Goal: Task Accomplishment & Management: Complete application form

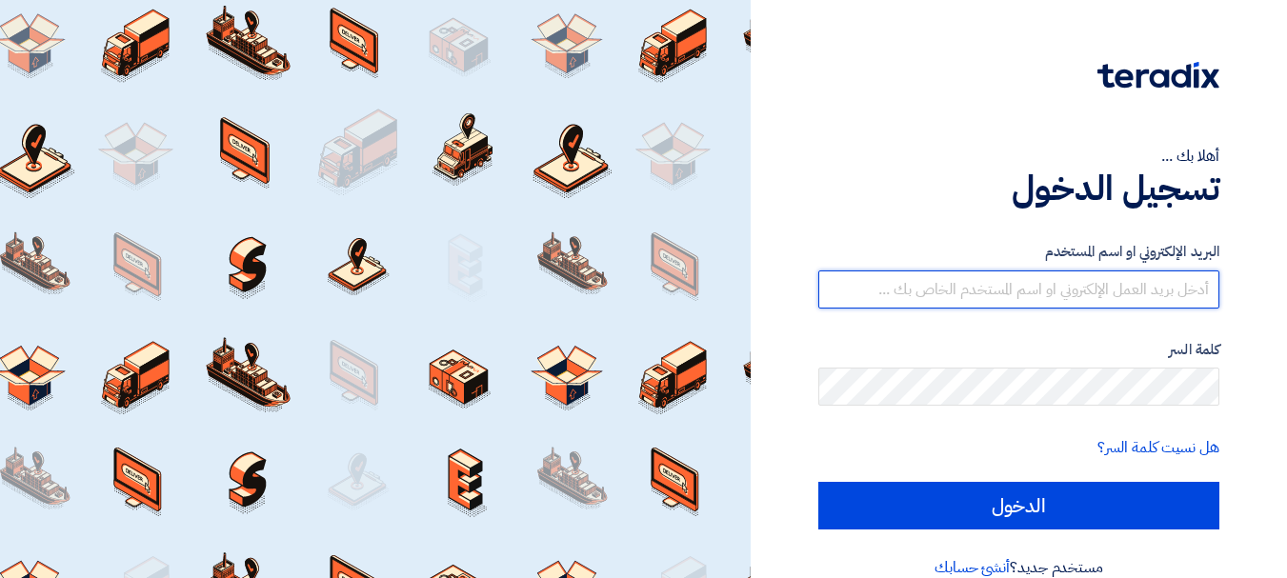
click at [1112, 301] on input "text" at bounding box center [1018, 290] width 401 height 38
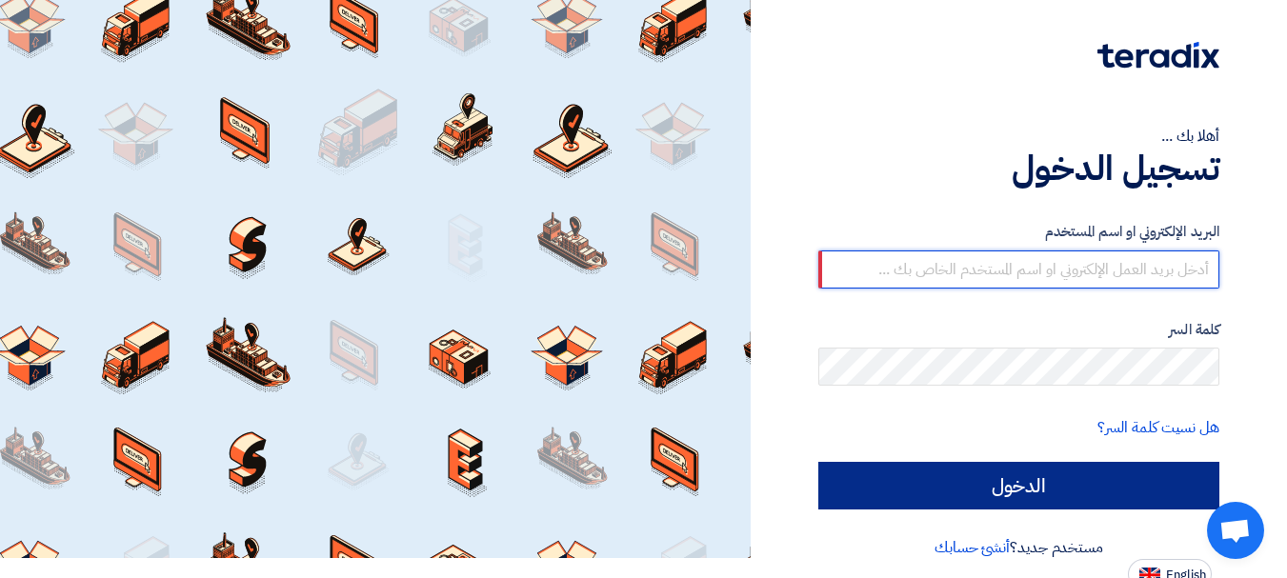
scroll to position [31, 0]
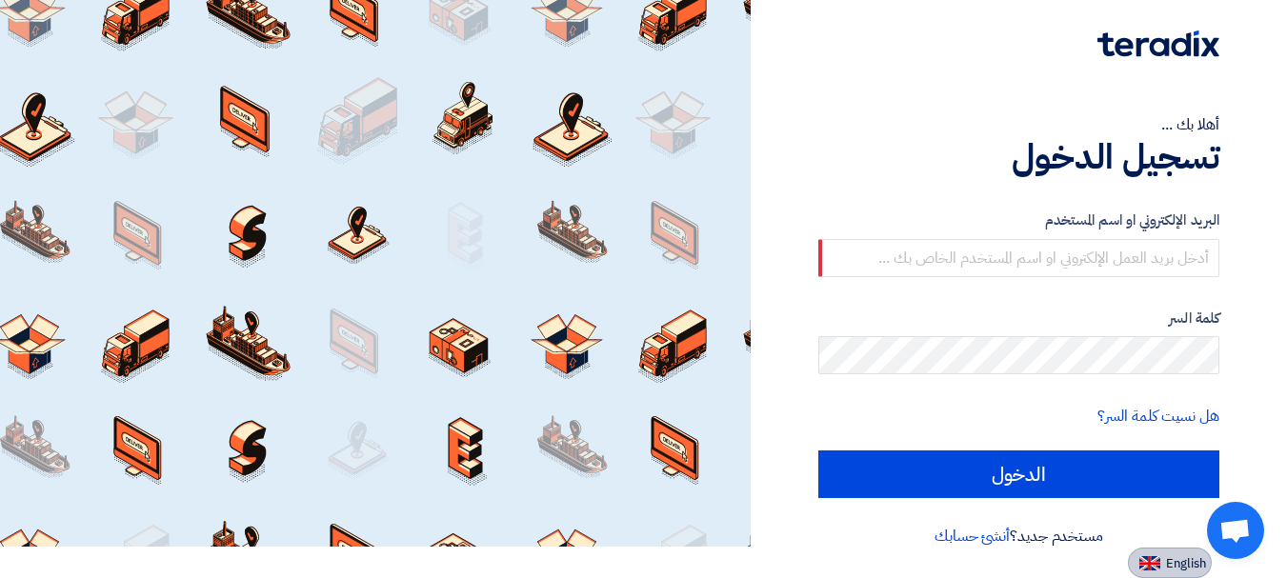
click at [1179, 554] on button "English" at bounding box center [1170, 563] width 84 height 30
type input "Sign in"
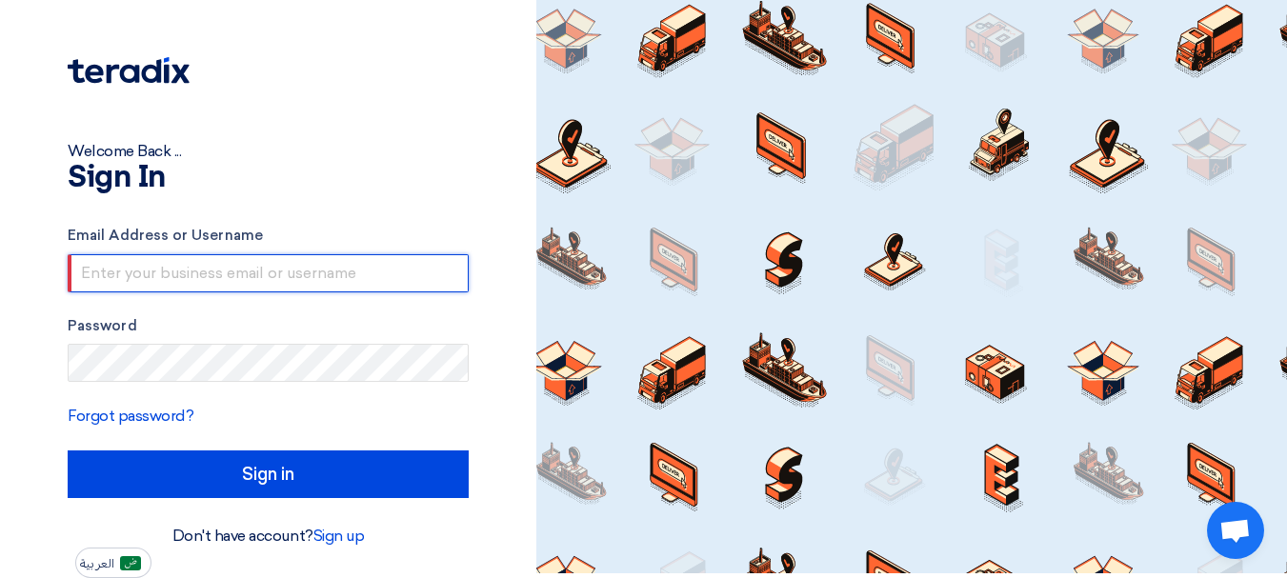
click at [251, 274] on input "text" at bounding box center [268, 273] width 401 height 38
type input "[EMAIL_ADDRESS][DOMAIN_NAME]"
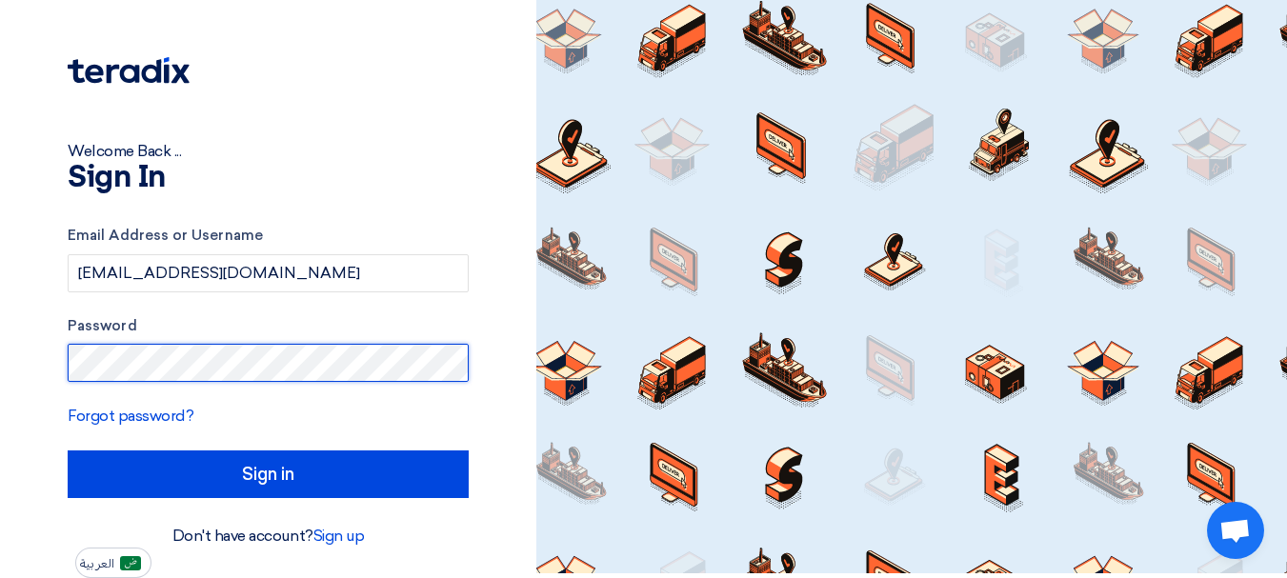
click at [68, 451] on input "Sign in" at bounding box center [268, 475] width 401 height 48
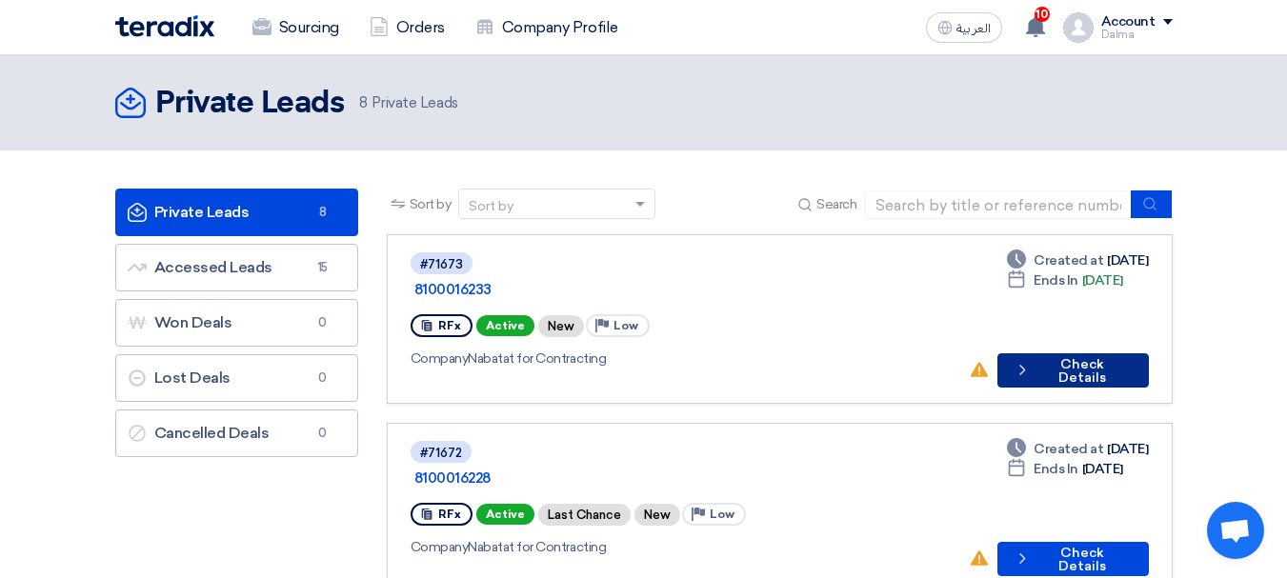
click at [1096, 353] on button "Check details Check Details" at bounding box center [1072, 370] width 151 height 34
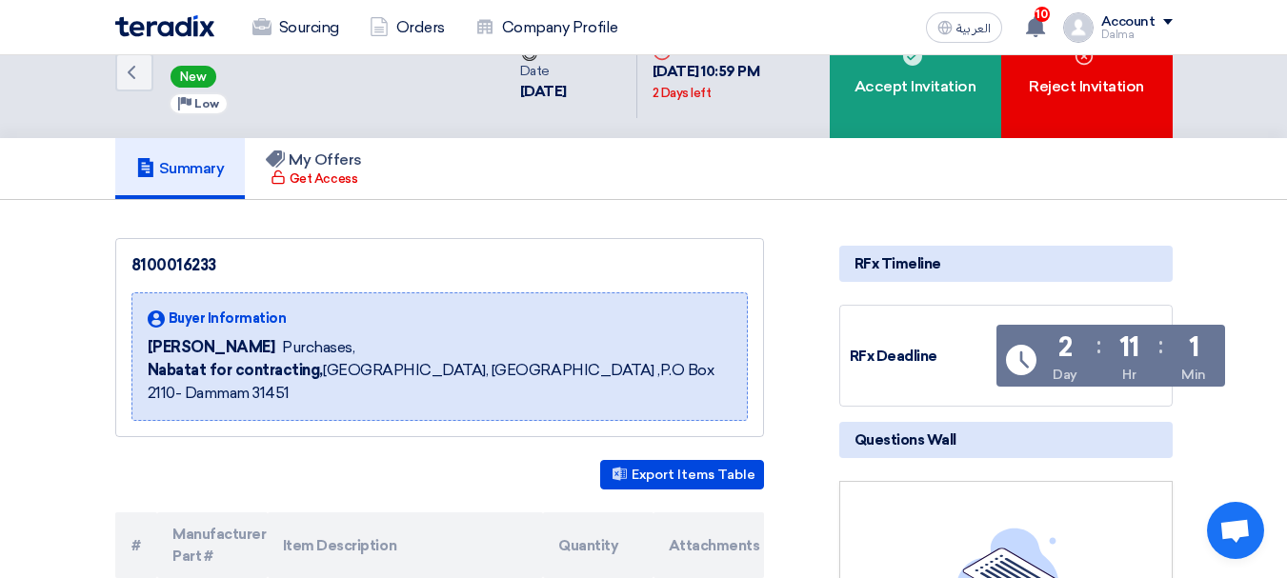
scroll to position [95, 0]
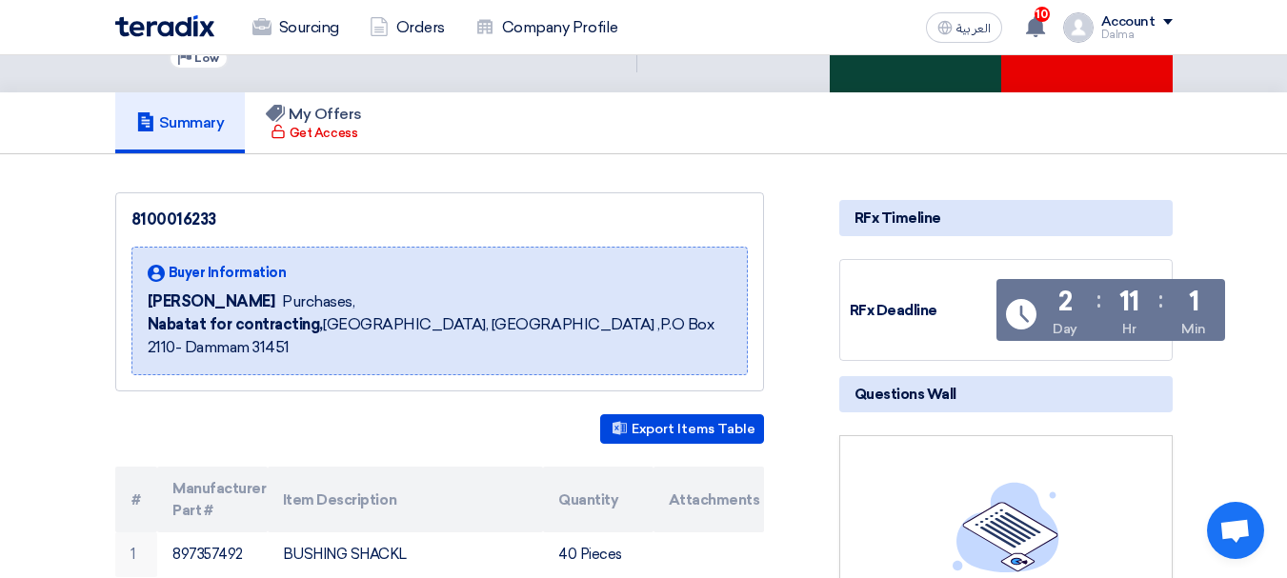
click at [876, 77] on div "Accept Invitation" at bounding box center [915, 26] width 171 height 132
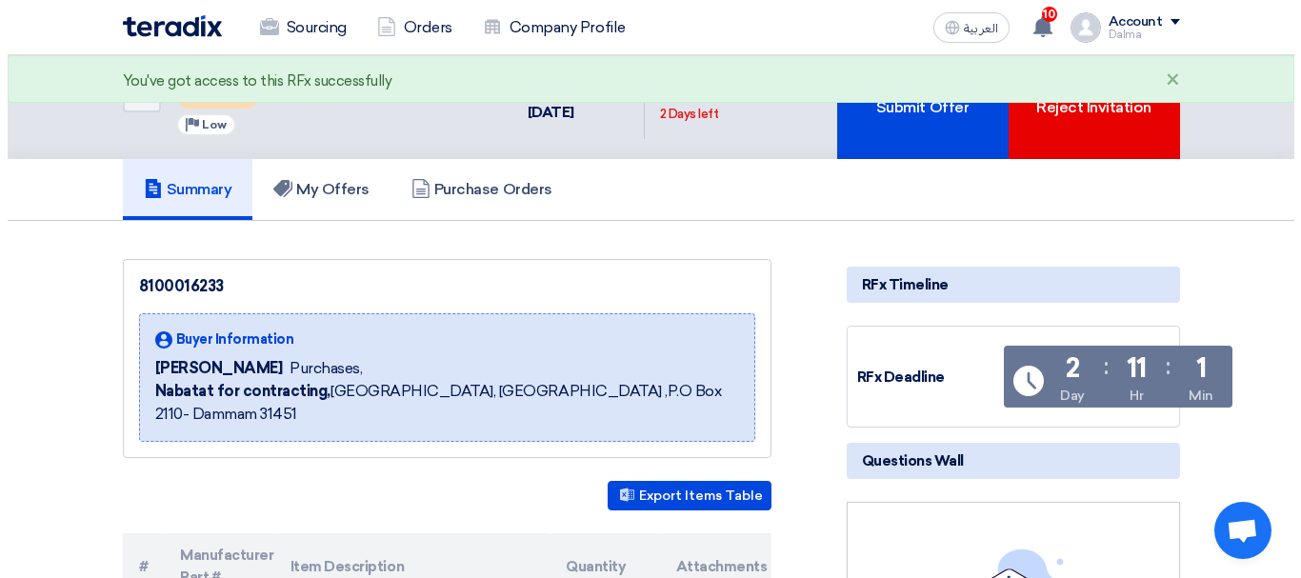
scroll to position [0, 0]
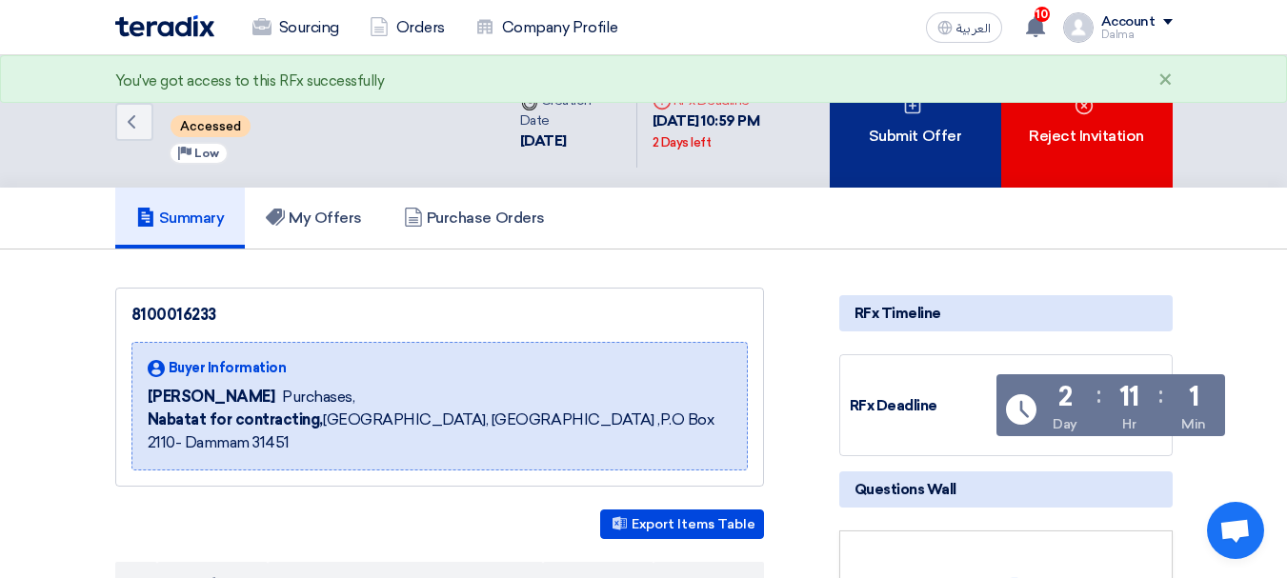
click at [935, 151] on div "Submit Offer" at bounding box center [915, 121] width 171 height 132
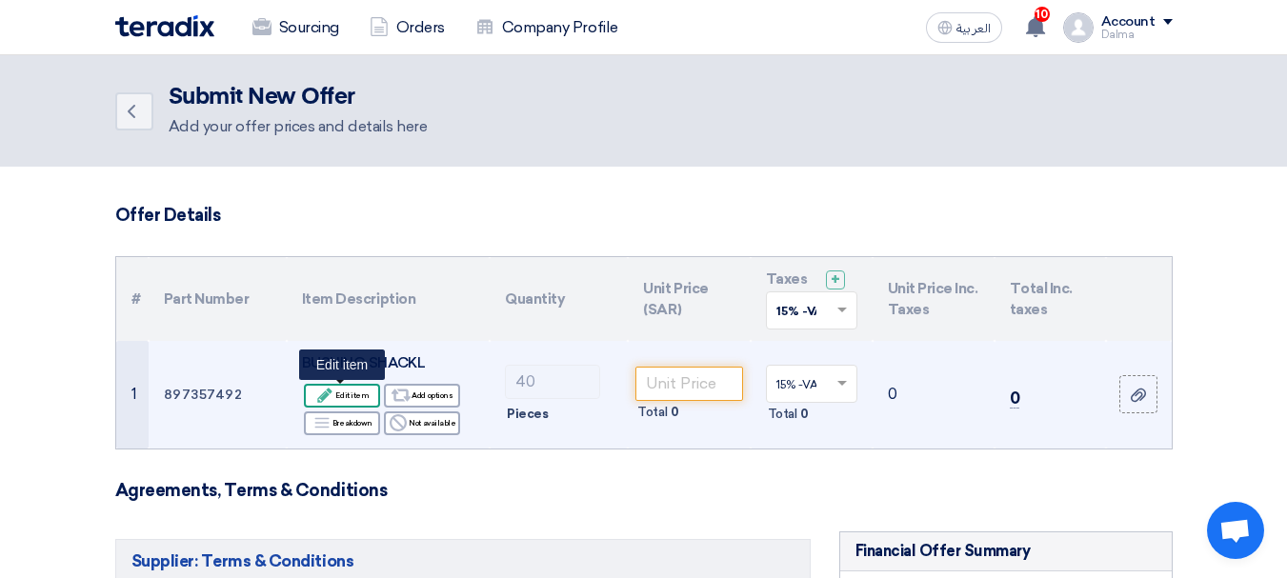
click at [349, 396] on div "Edit Edit item" at bounding box center [342, 396] width 76 height 24
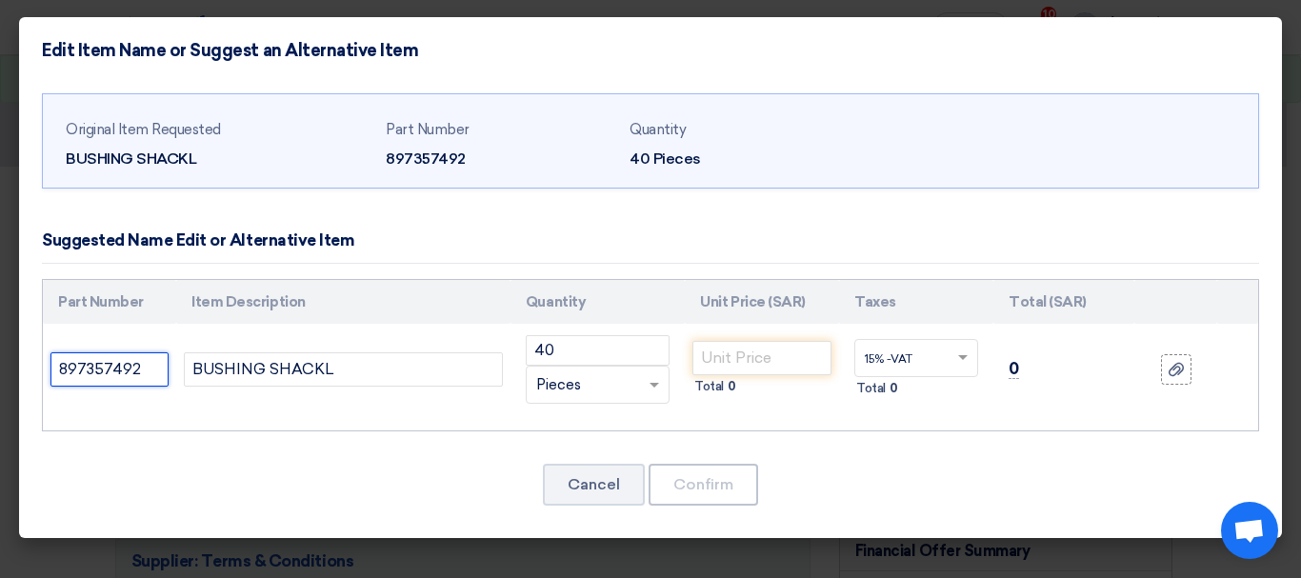
click at [164, 367] on input "897357492" at bounding box center [109, 369] width 118 height 34
paste input "8942343190"
type input "897357492 - 8942343190"
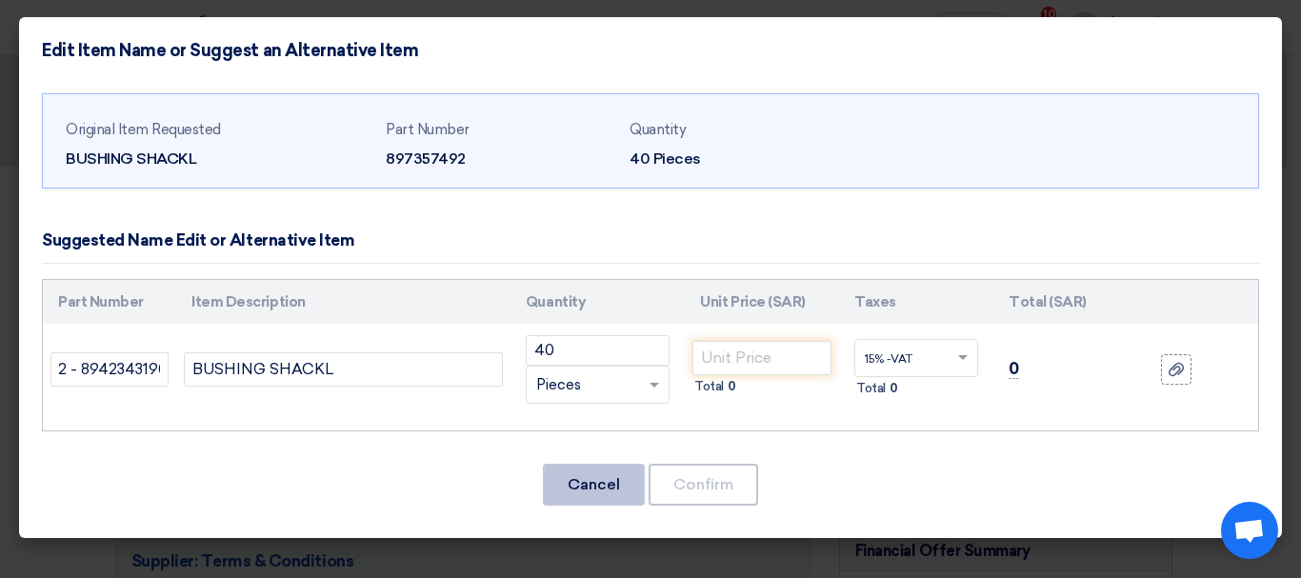
click at [616, 493] on button "Cancel" at bounding box center [594, 485] width 102 height 42
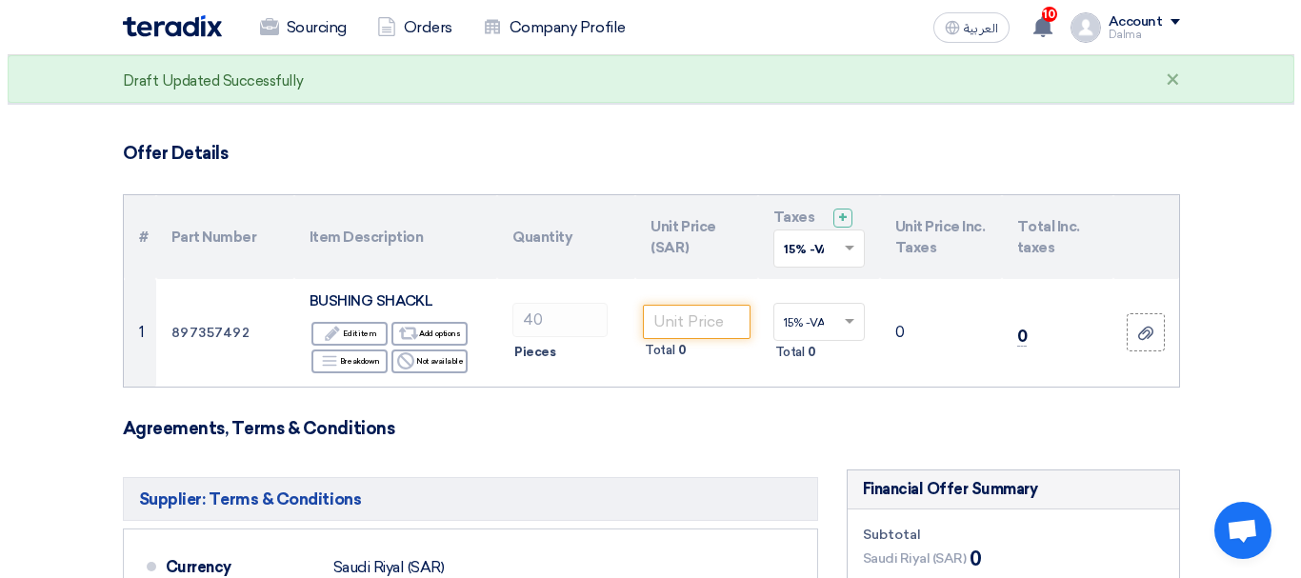
scroll to position [95, 0]
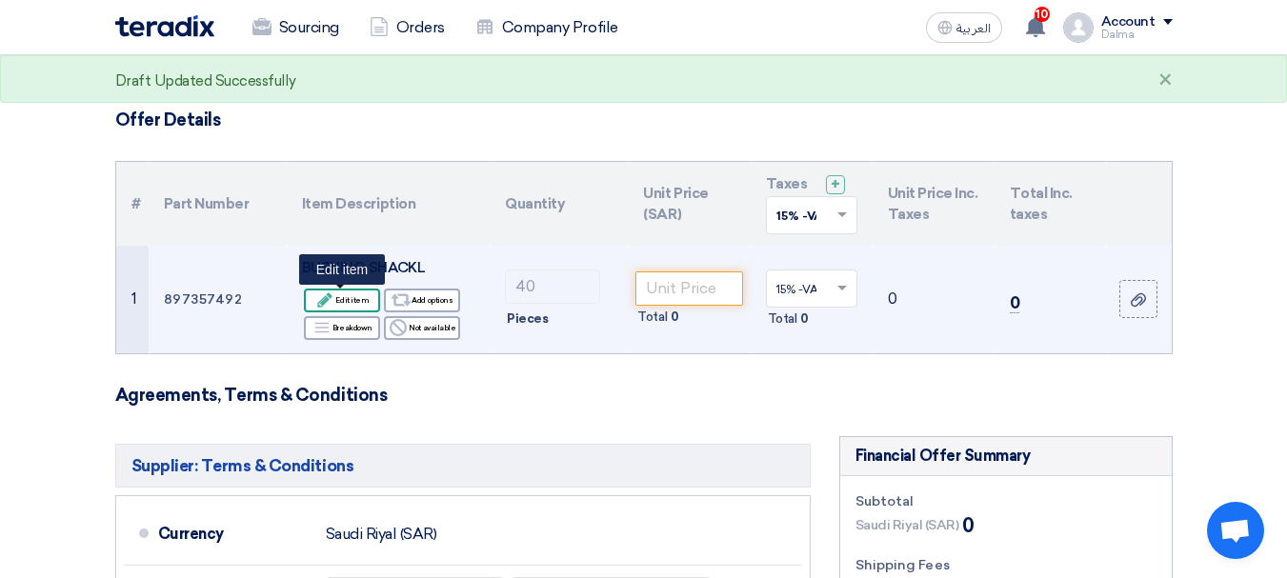
click at [348, 297] on div "Edit Edit item" at bounding box center [342, 301] width 76 height 24
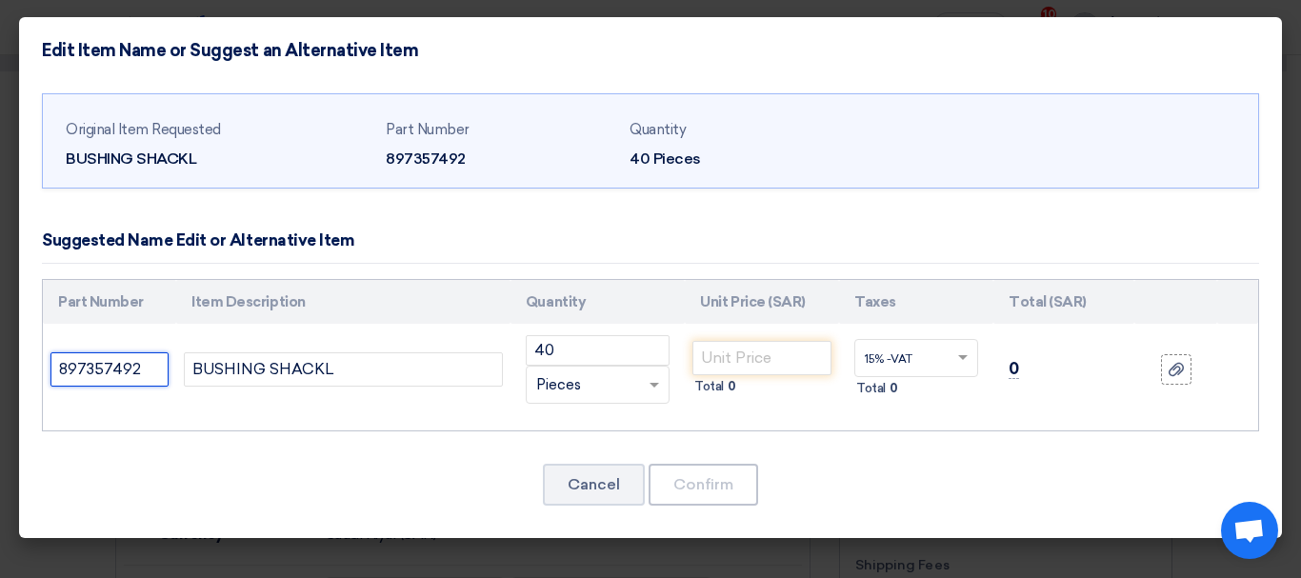
click at [149, 366] on input "897357492" at bounding box center [109, 369] width 118 height 34
paste input "8942343190"
type input "897357492 - 8942343190"
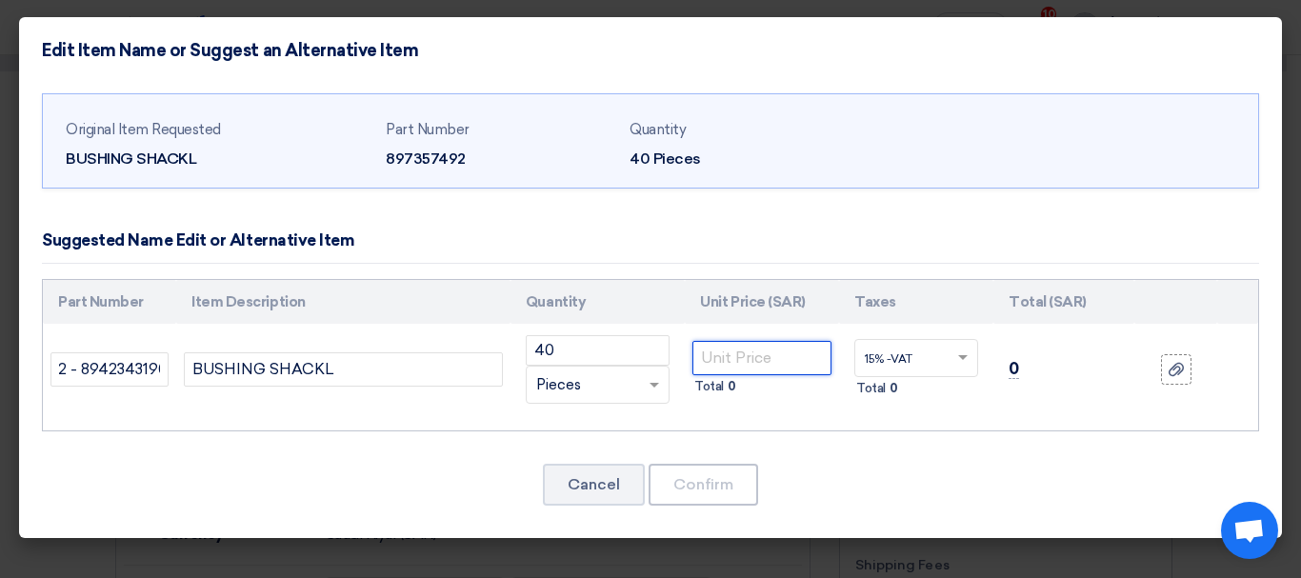
click at [716, 351] on input "number" at bounding box center [762, 358] width 139 height 34
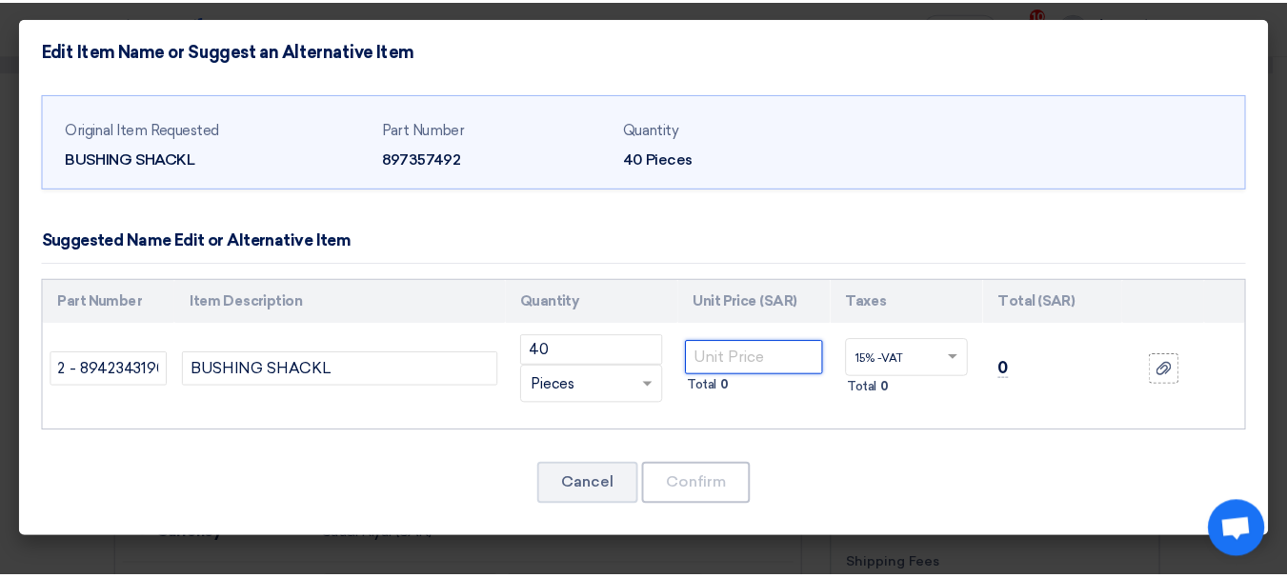
scroll to position [0, 0]
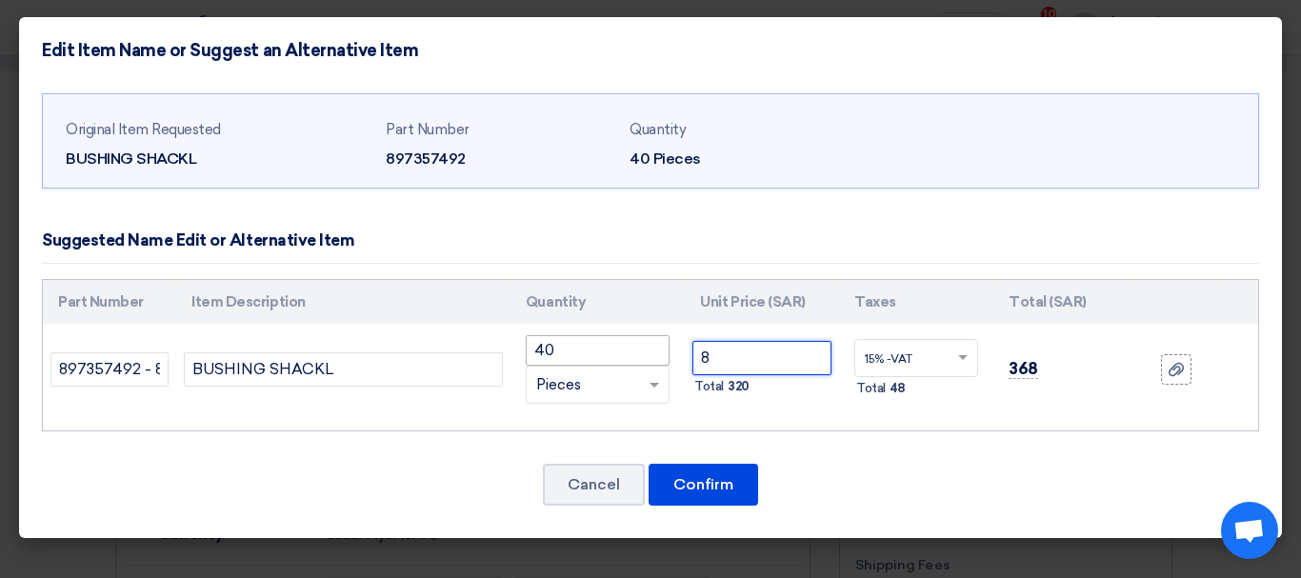
drag, startPoint x: 748, startPoint y: 368, endPoint x: 595, endPoint y: 362, distance: 152.5
click at [595, 362] on tr "897357492 - 8942343190 BUSHING SHACKL 40 RFQ_STEP1.ITEMS.2.TYPE_PLACEHOLDER ×" at bounding box center [651, 369] width 1216 height 91
click at [883, 422] on div "Part Number Item Description Quantity Unit Price (SAR) Taxes Total (SAR) 40" at bounding box center [651, 355] width 1218 height 153
drag, startPoint x: 715, startPoint y: 353, endPoint x: 374, endPoint y: 281, distance: 348.7
click at [390, 287] on table "Part Number Item Description Quantity Unit Price (SAR) Taxes Total (SAR)" at bounding box center [651, 348] width 1216 height 136
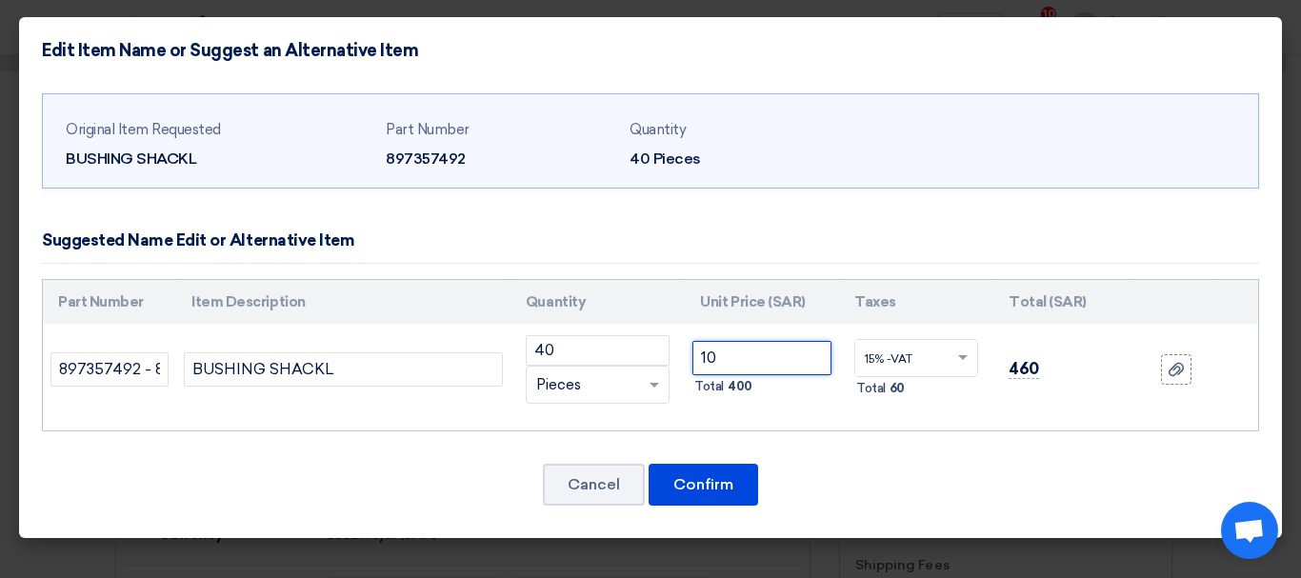
type input "10"
click at [1018, 470] on div "Cancel Confirm" at bounding box center [651, 485] width 1218 height 46
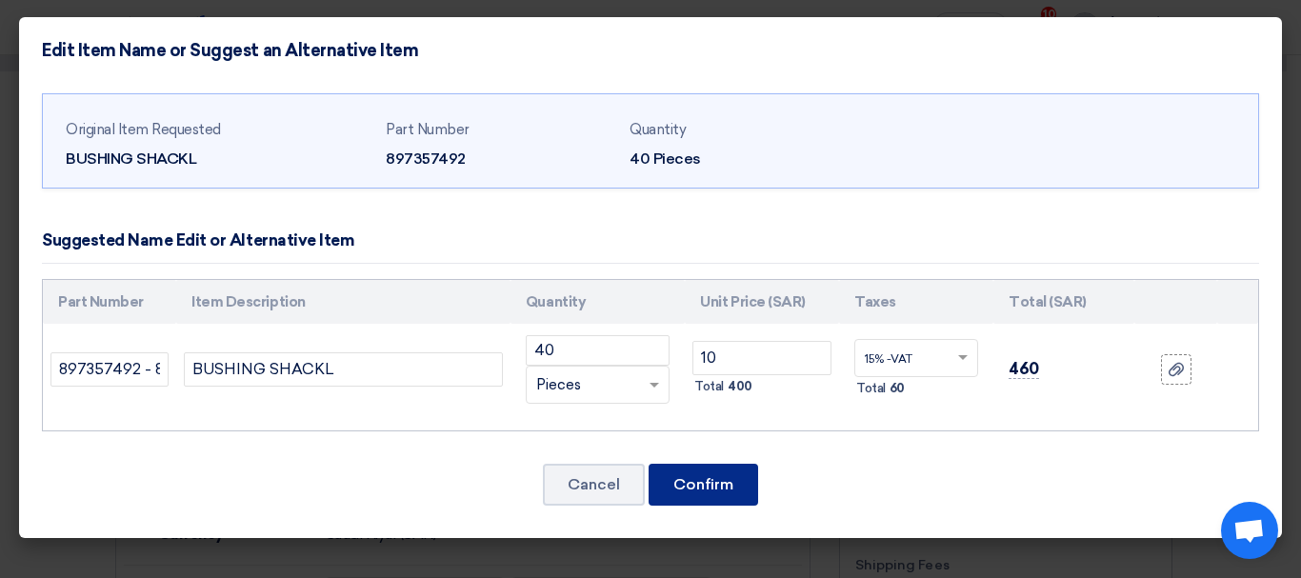
click at [719, 492] on button "Confirm" at bounding box center [704, 485] width 110 height 42
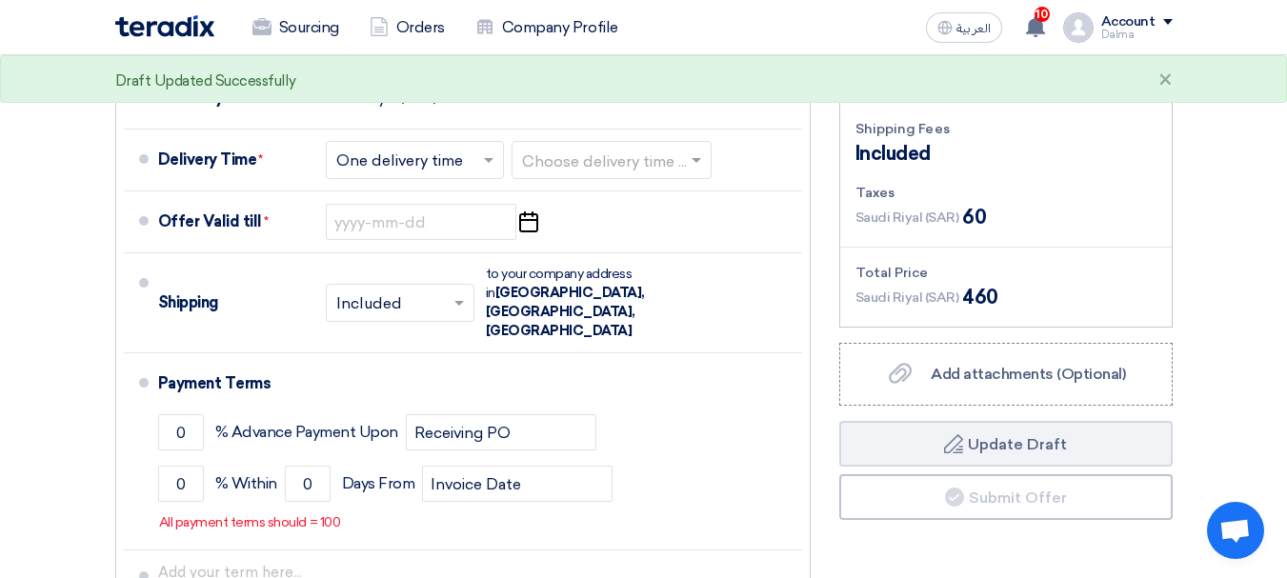
scroll to position [667, 0]
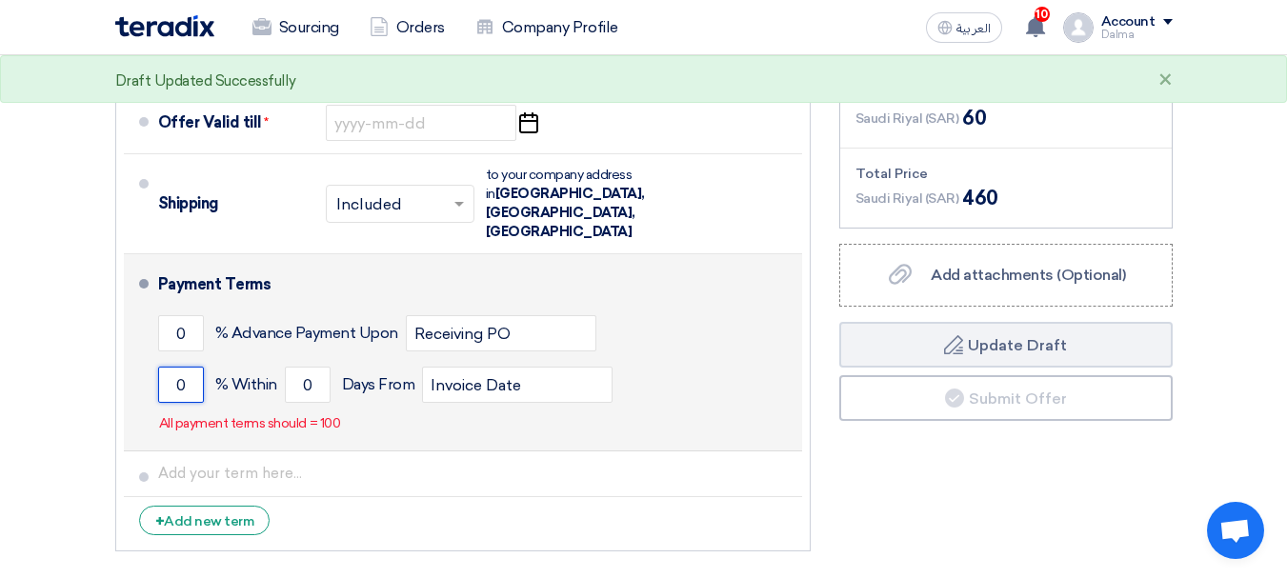
drag, startPoint x: 188, startPoint y: 354, endPoint x: 163, endPoint y: 345, distance: 26.5
click at [116, 349] on ul "Currency Saudi Riyal (SAR) Delivery Time * Choose delivery time ... × One deliv…" at bounding box center [462, 256] width 695 height 592
type input "50"
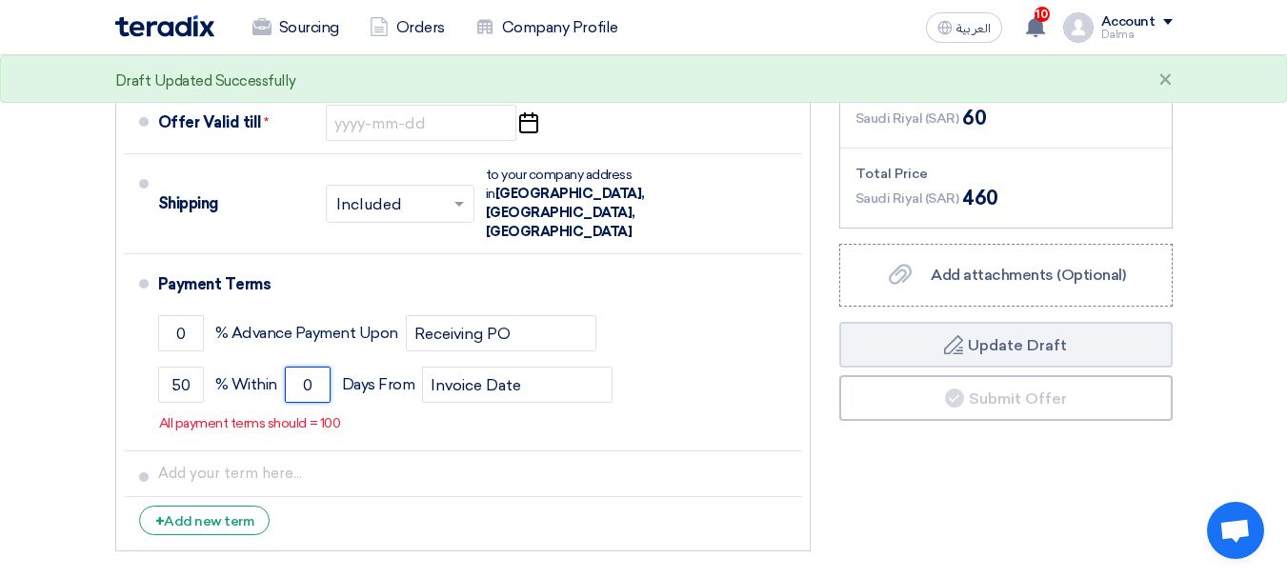
drag, startPoint x: 316, startPoint y: 350, endPoint x: 0, endPoint y: 268, distance: 326.7
click at [0, 268] on section "Offer Details # Part Number Item Description Quantity Unit Price (SAR) Taxes + …" at bounding box center [643, 61] width 1287 height 1122
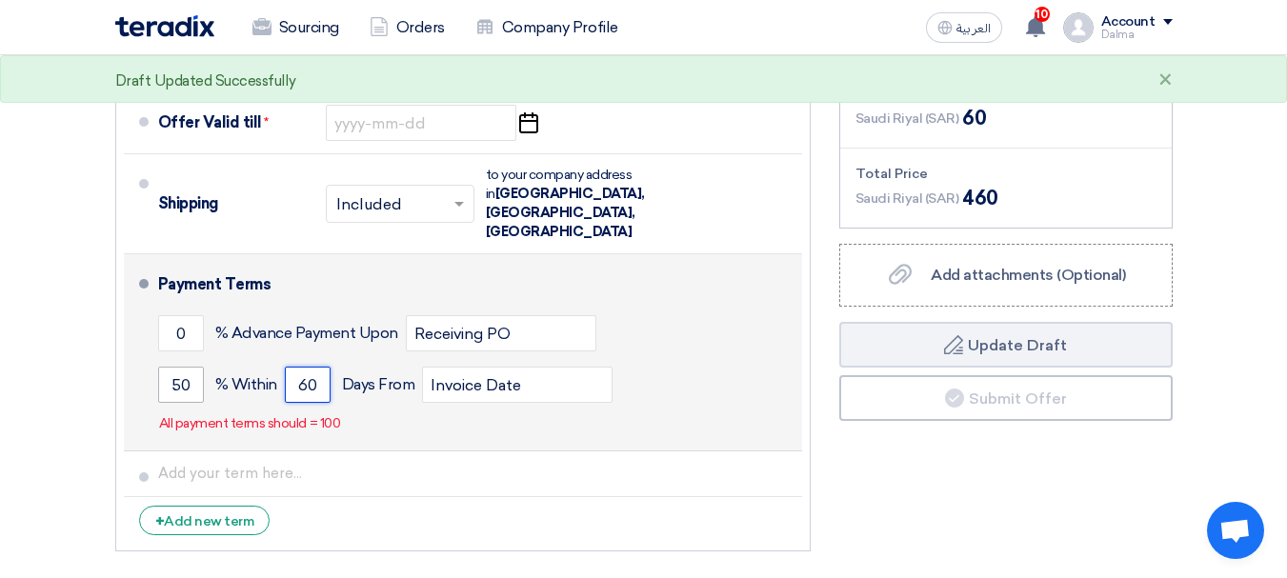
type input "60"
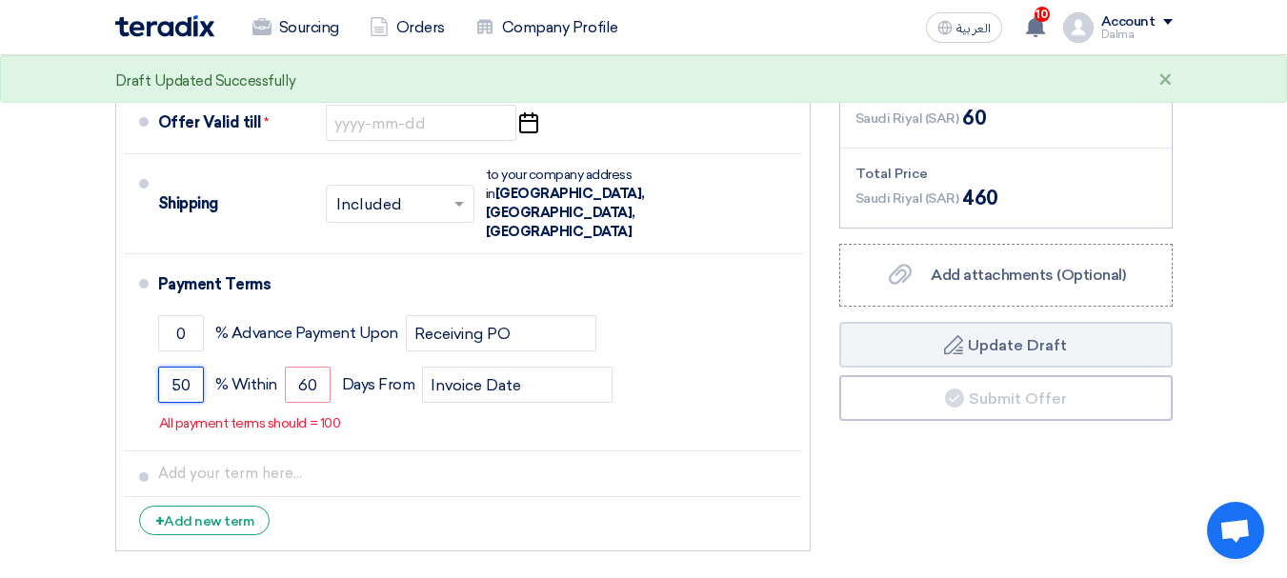
drag, startPoint x: 199, startPoint y: 357, endPoint x: 0, endPoint y: 251, distance: 225.9
click at [0, 258] on section "Offer Details # Part Number Item Description Quantity Unit Price (SAR) Taxes + …" at bounding box center [643, 61] width 1287 height 1122
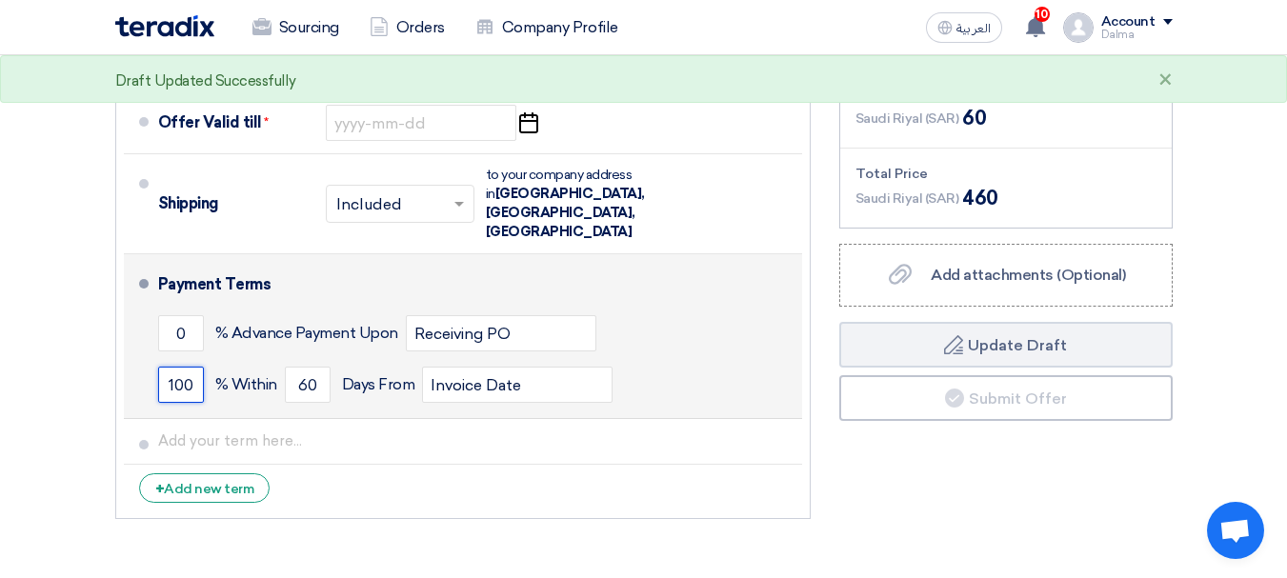
type input "100"
click at [717, 308] on div "0 % Advance Payment Upon Receiving PO" at bounding box center [476, 333] width 636 height 51
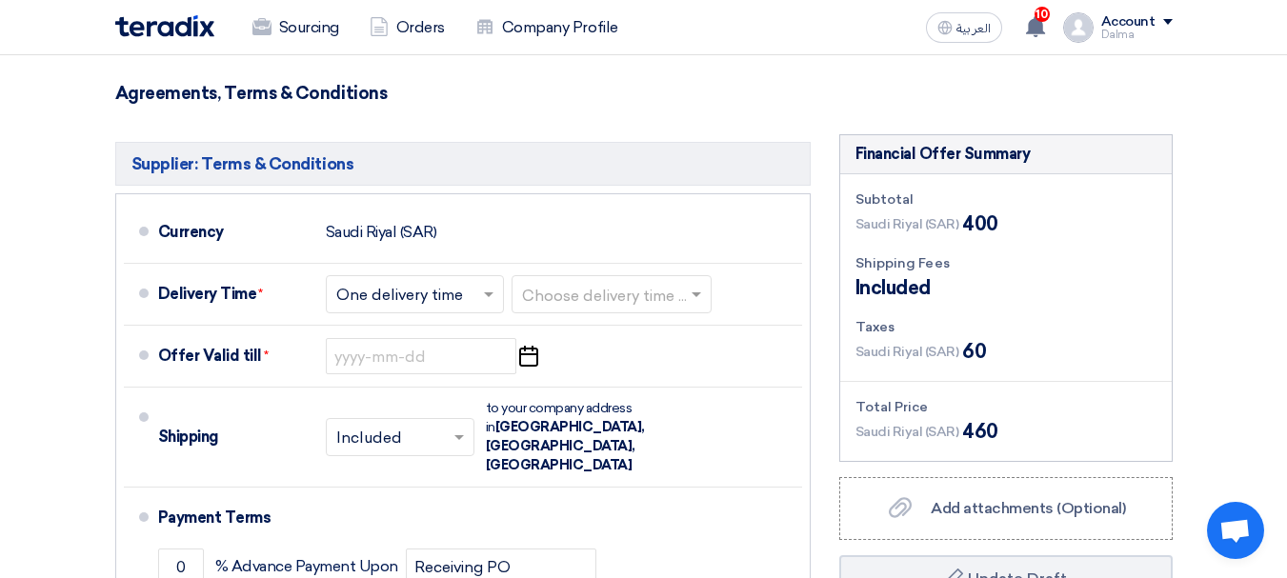
scroll to position [476, 0]
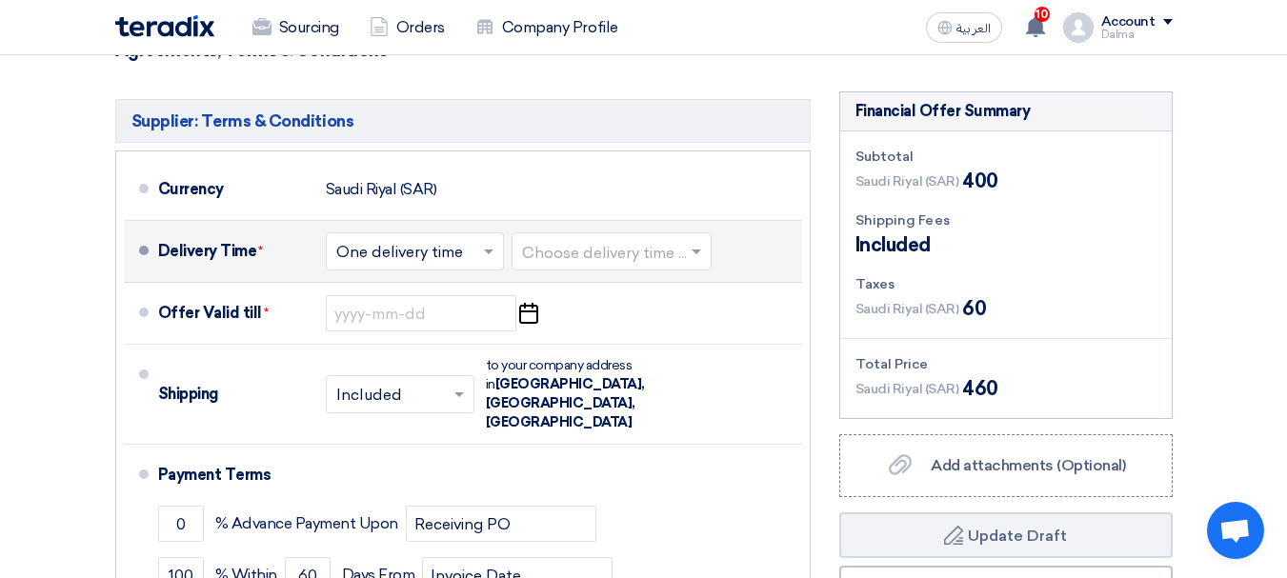
click at [544, 250] on input "text" at bounding box center [612, 254] width 181 height 28
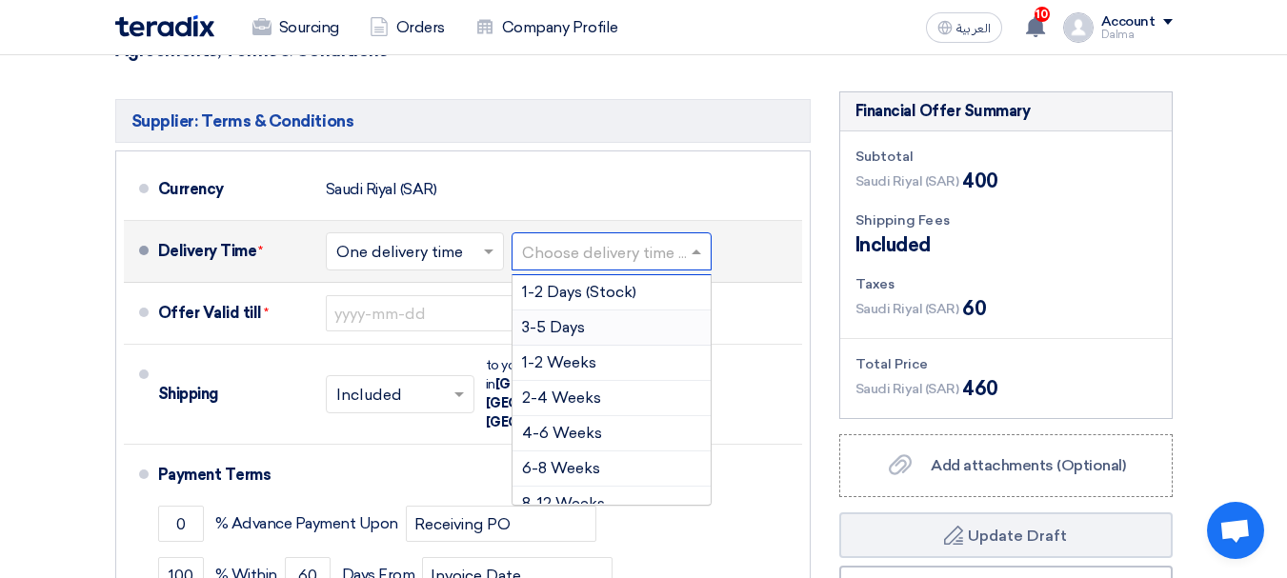
click at [554, 324] on span "3-5 Days" at bounding box center [553, 327] width 63 height 18
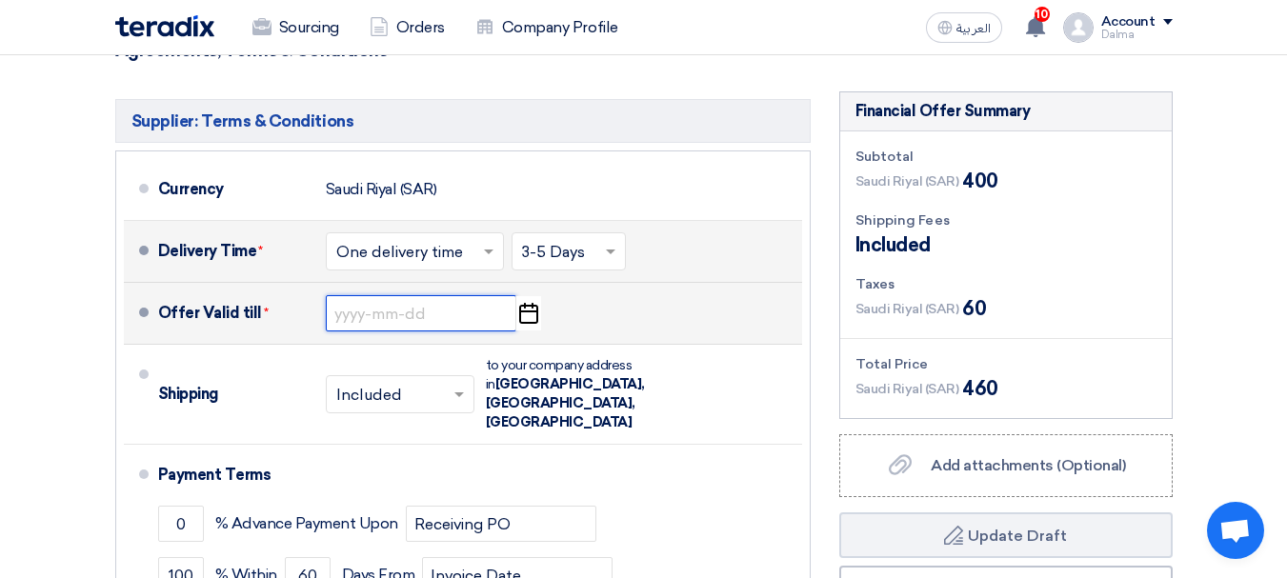
click at [402, 309] on input at bounding box center [421, 313] width 191 height 36
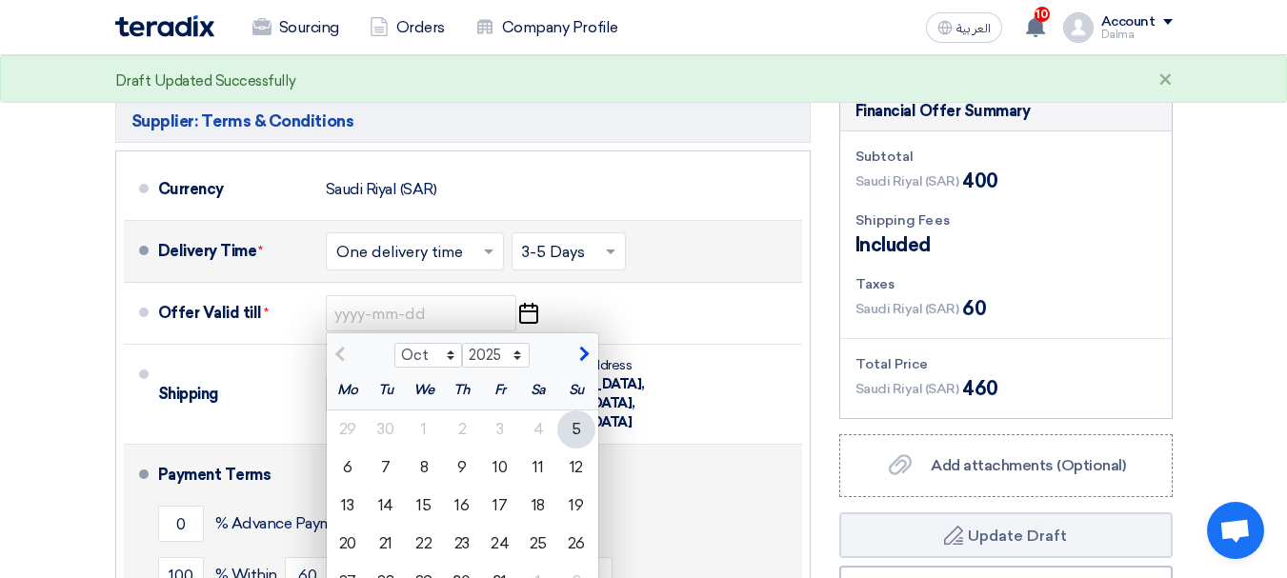
click at [584, 461] on div "12" at bounding box center [576, 468] width 38 height 38
type input "10/12/2025"
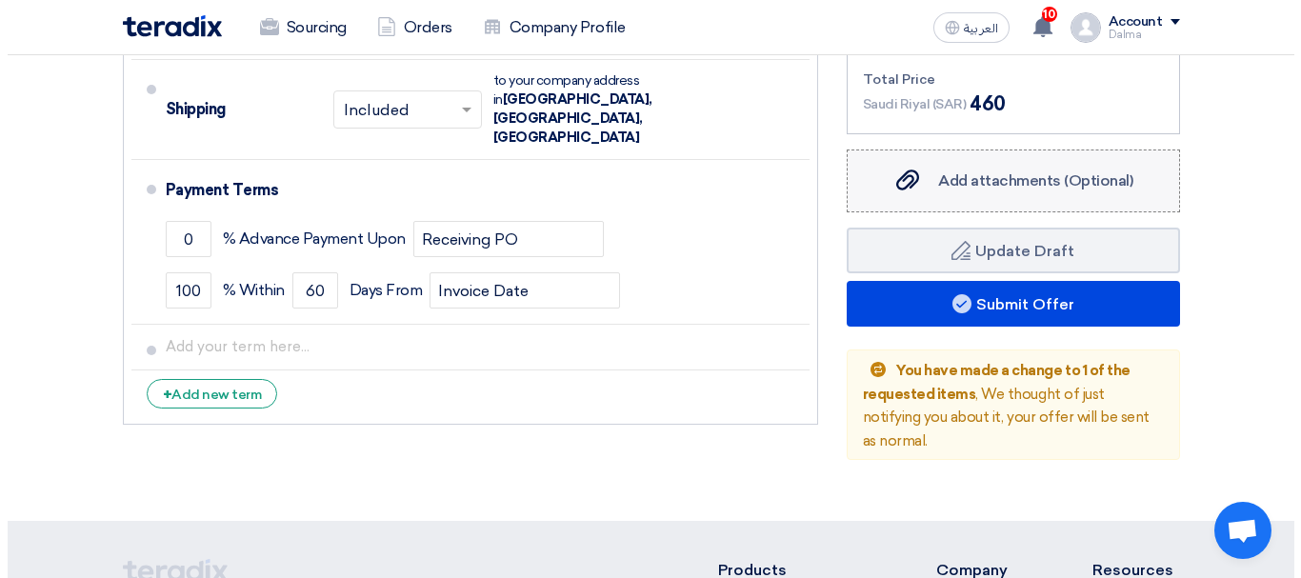
scroll to position [762, 0]
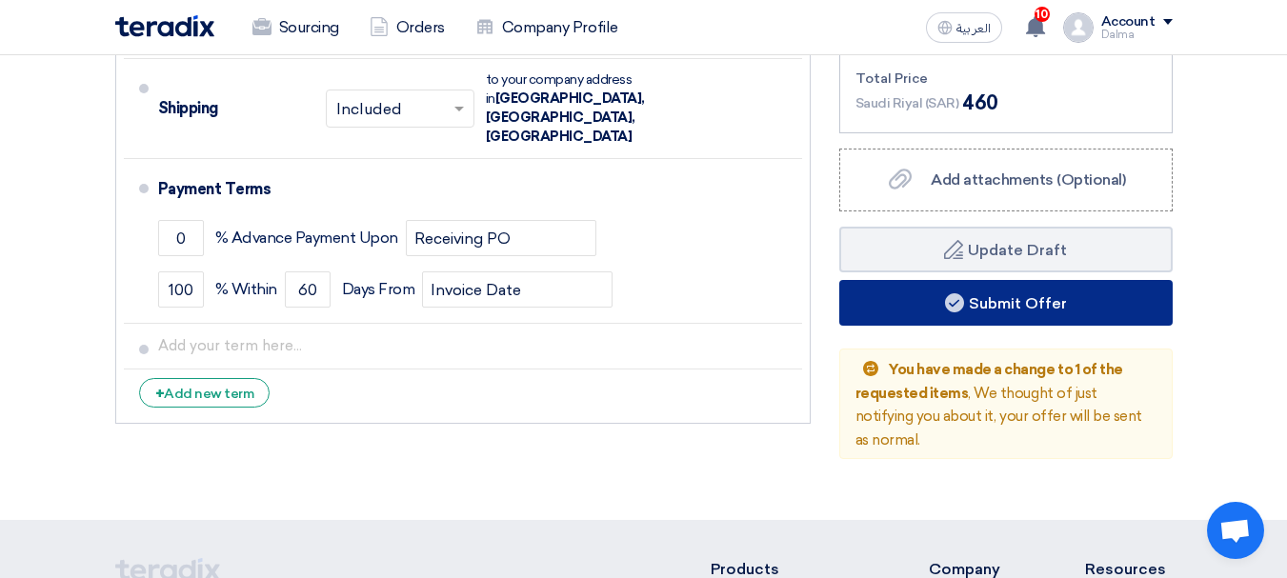
click at [1015, 306] on button "Submit Offer" at bounding box center [1005, 303] width 333 height 46
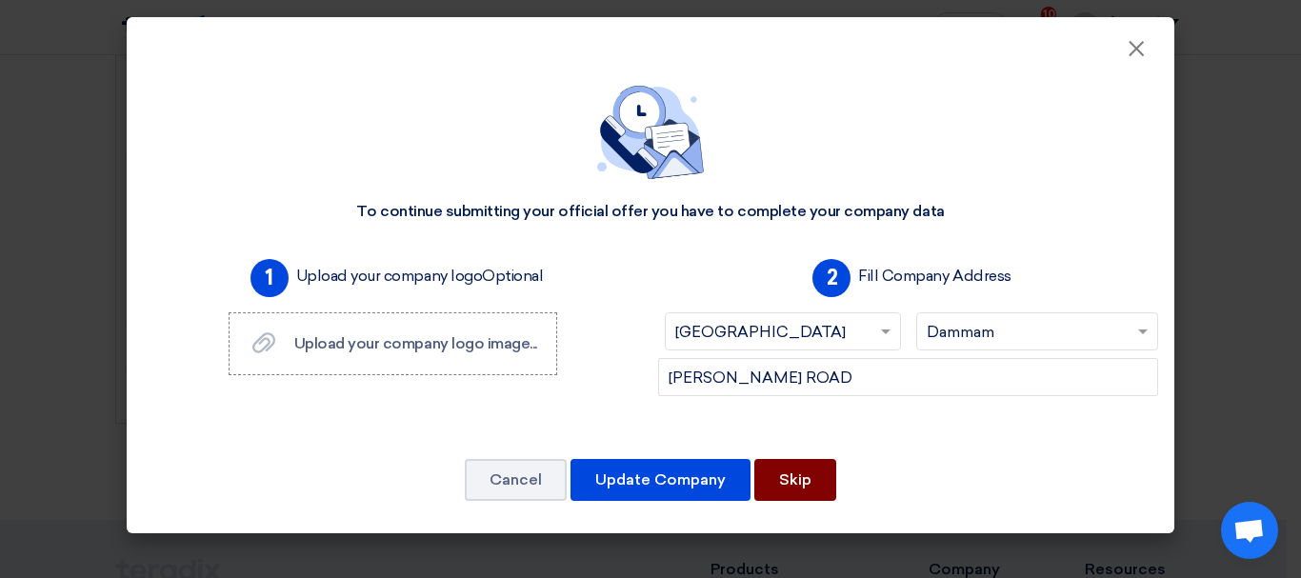
click at [789, 485] on button "Skip" at bounding box center [796, 480] width 82 height 42
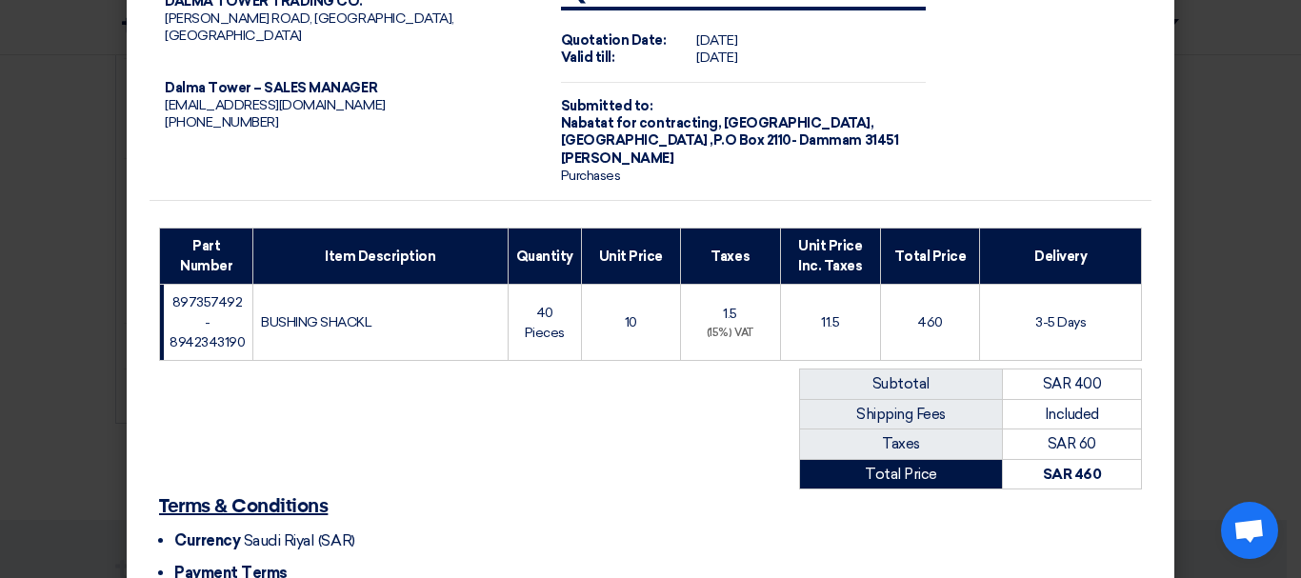
scroll to position [272, 0]
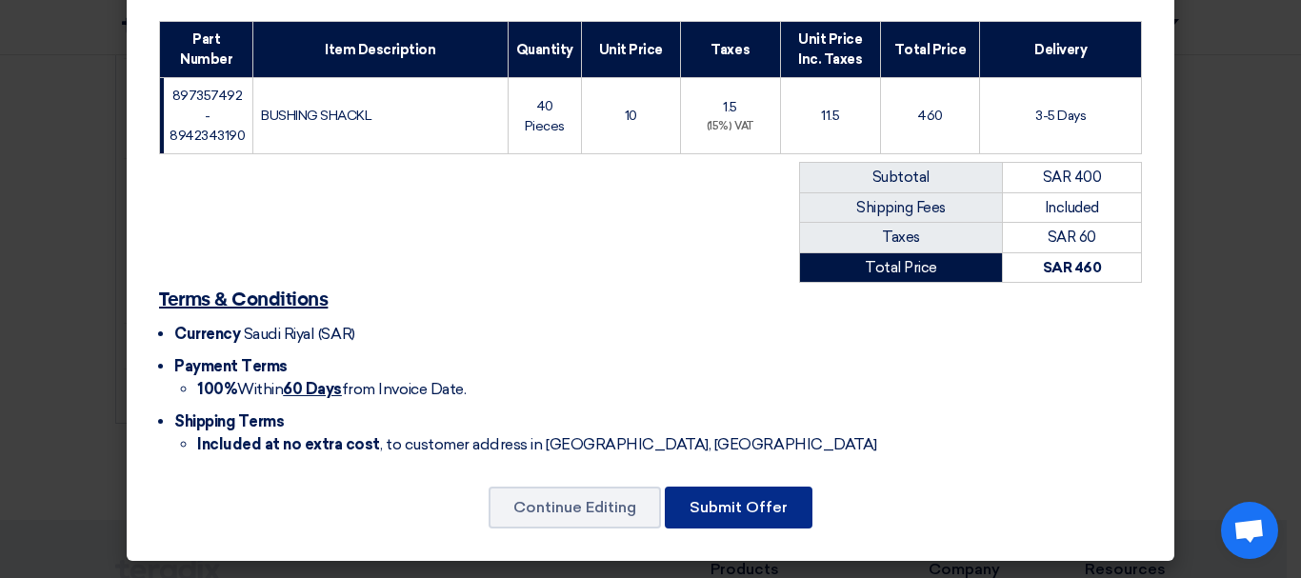
click at [755, 514] on button "Submit Offer" at bounding box center [739, 508] width 148 height 42
